Goal: Task Accomplishment & Management: Use online tool/utility

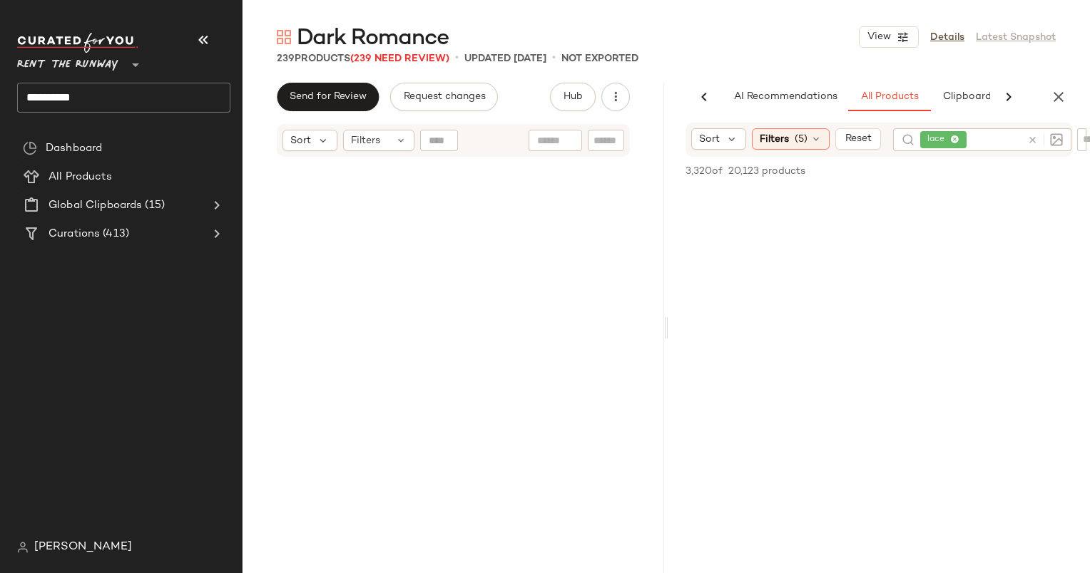
scroll to position [31380, 0]
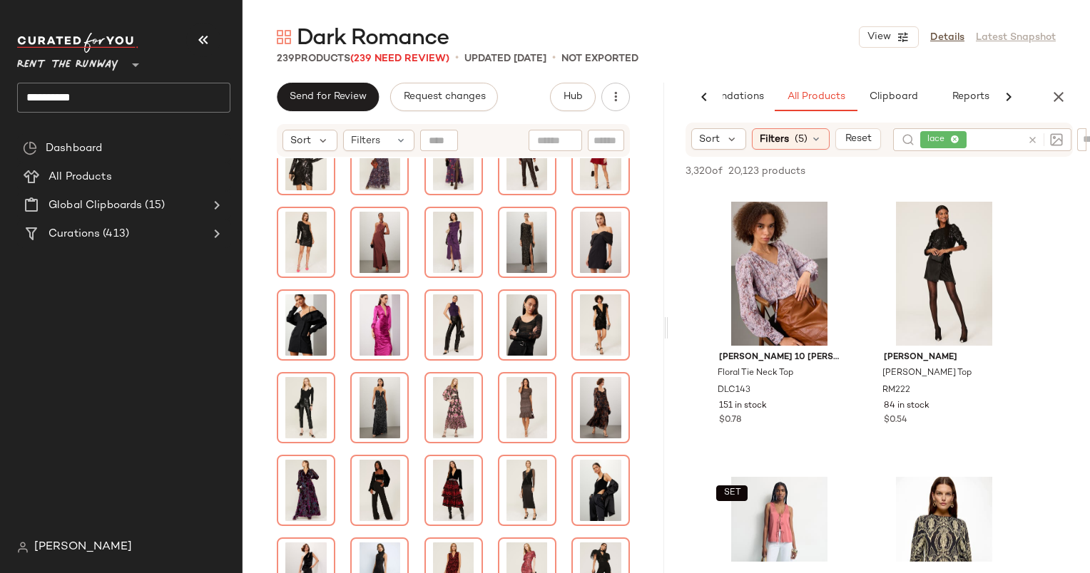
click at [1026, 141] on div at bounding box center [1041, 139] width 41 height 23
click at [1033, 140] on icon at bounding box center [1032, 140] width 11 height 11
click at [799, 52] on div "239 Products (239 Need Review) • updated [DATE] • Not Exported" at bounding box center [666, 58] width 847 height 14
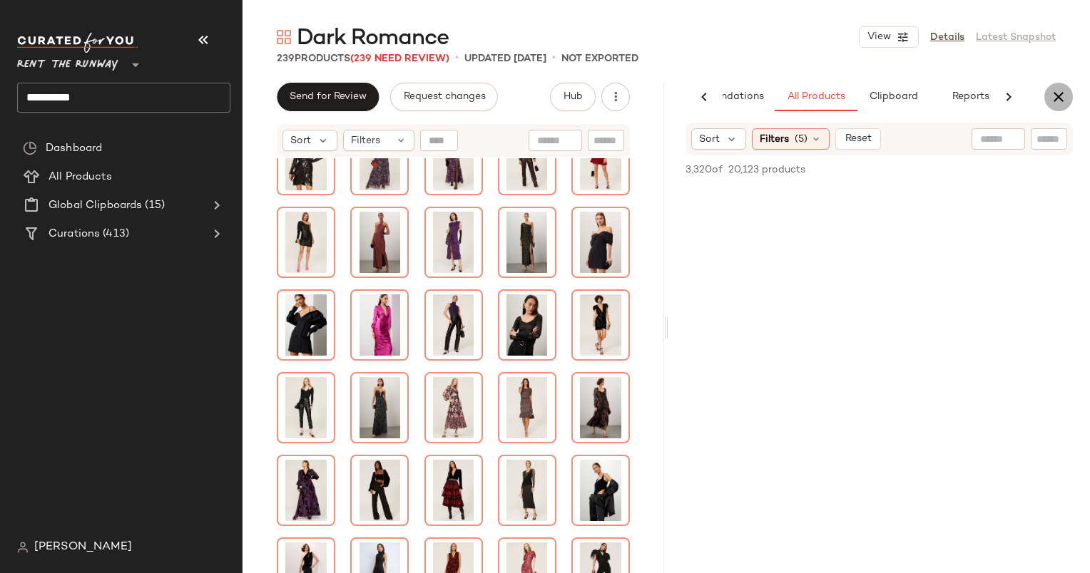
click at [1053, 106] on button "button" at bounding box center [1058, 97] width 29 height 29
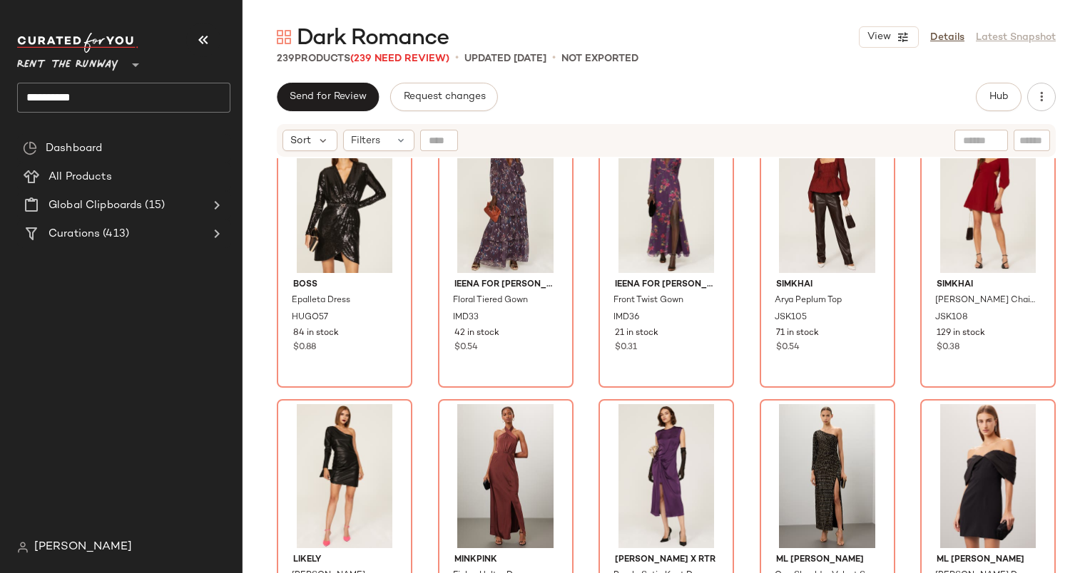
scroll to position [3304, 0]
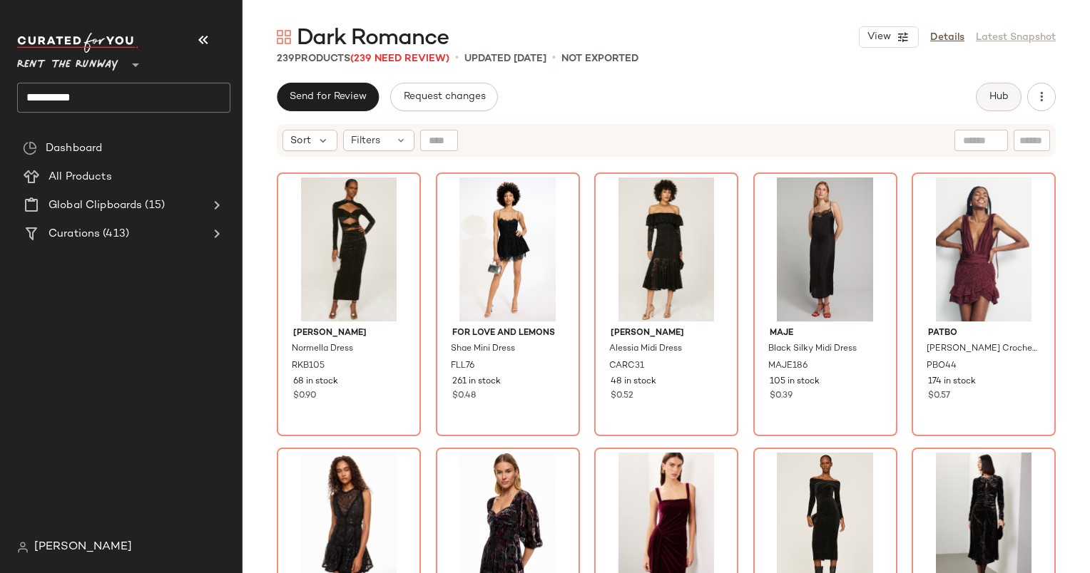
click at [1007, 90] on button "Hub" at bounding box center [999, 97] width 46 height 29
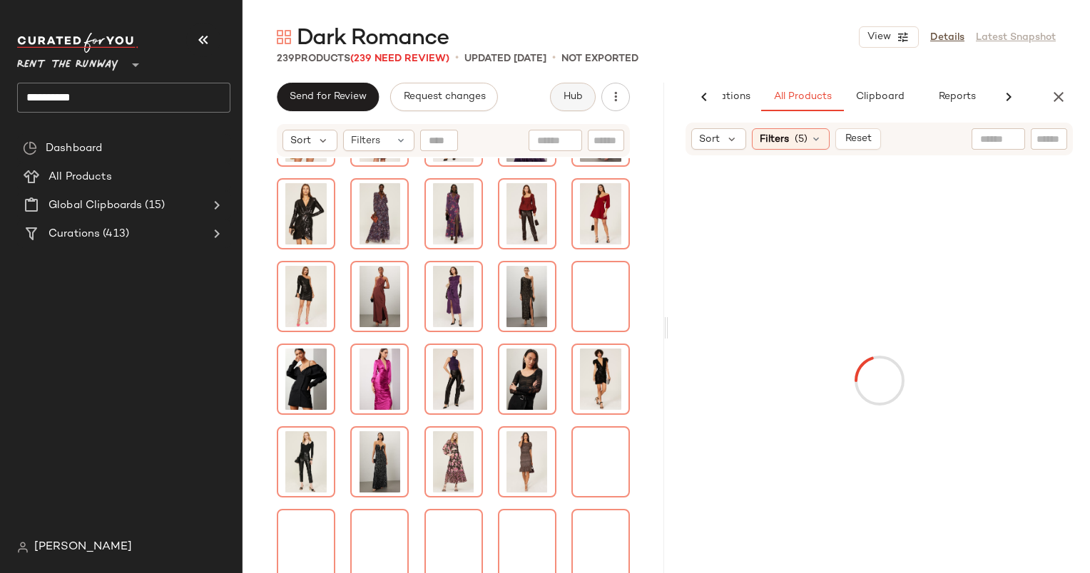
scroll to position [0, 87]
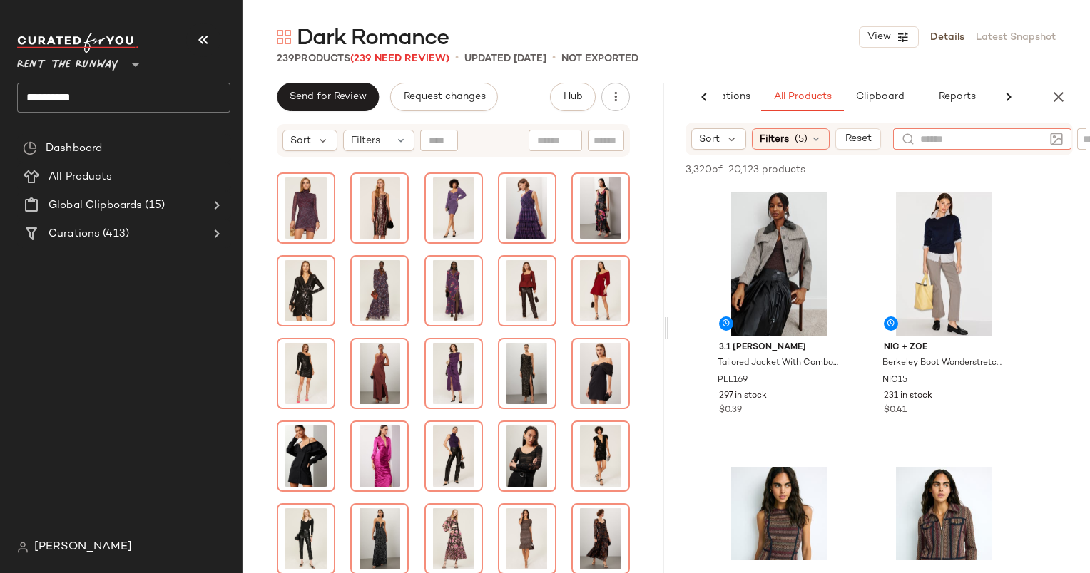
click at [1010, 134] on input "text" at bounding box center [982, 139] width 124 height 15
click at [1058, 141] on img at bounding box center [1056, 139] width 13 height 13
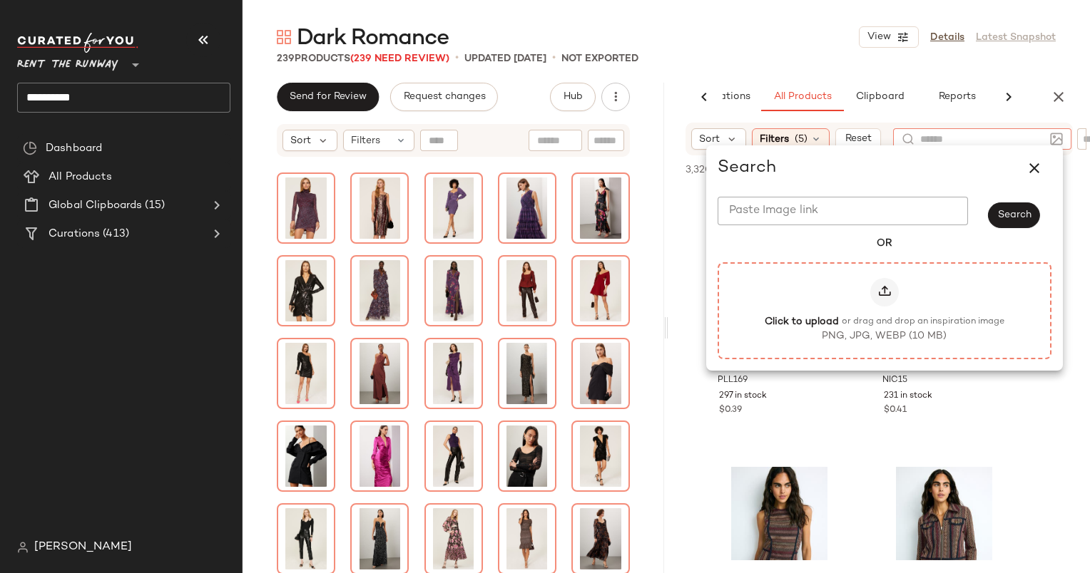
drag, startPoint x: 964, startPoint y: 1, endPoint x: 787, endPoint y: 278, distance: 328.9
click at [787, 278] on label "Click to upload or drag and drop an inspiration image PNG, JPG, WEBP (10 MB)" at bounding box center [884, 311] width 302 height 66
click at [884, 310] on input "Click to upload or drag and drop an inspiration image PNG, JPG, WEBP (10 MB)" at bounding box center [884, 310] width 1 height 1
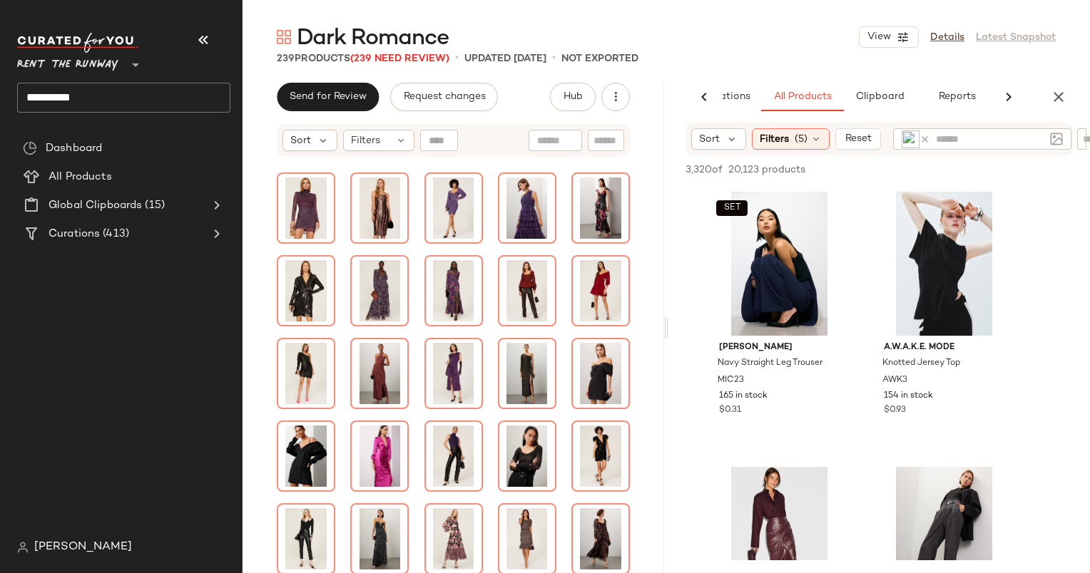
click at [930, 137] on div at bounding box center [919, 138] width 34 height 21
click at [926, 137] on icon at bounding box center [924, 139] width 11 height 11
click at [934, 138] on input "text" at bounding box center [982, 139] width 124 height 15
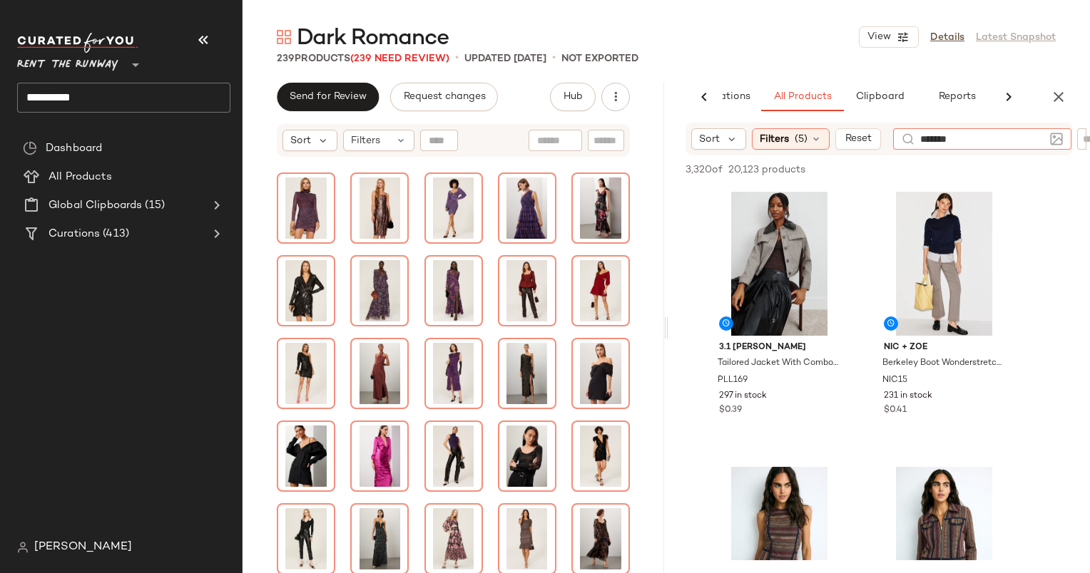
type input "*******"
